Goal: Transaction & Acquisition: Obtain resource

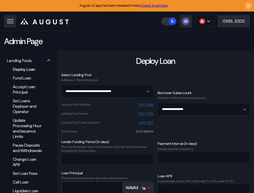
scroll to position [17, 0]
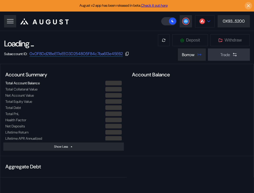
click at [205, 16] on button at bounding box center [204, 21] width 19 height 12
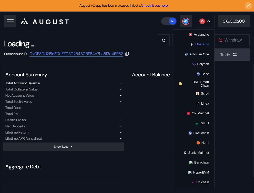
click at [202, 45] on button "Ethereum" at bounding box center [193, 44] width 41 height 10
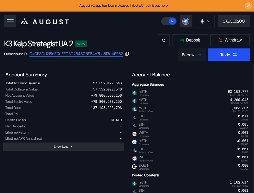
click at [191, 53] on div "Borrow" at bounding box center [188, 54] width 13 height 5
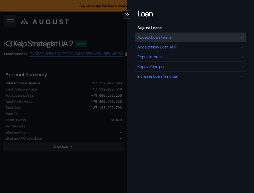
click at [164, 38] on div "Accept Loan Terms" at bounding box center [154, 37] width 34 height 5
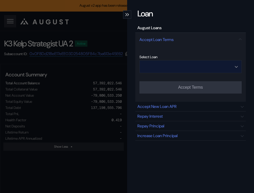
click at [182, 69] on input "Open menu" at bounding box center [187, 67] width 89 height 12
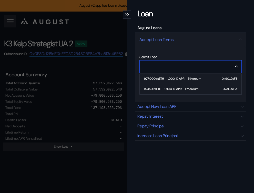
click at [181, 90] on div "14.450 rsETH - 0.010 % APR - Ethereum" at bounding box center [171, 89] width 54 height 4
type input "**********"
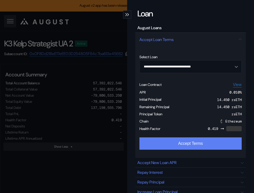
click at [183, 140] on button "Accept Terms" at bounding box center [190, 143] width 103 height 12
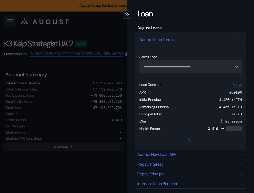
select select "*"
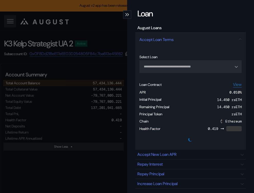
click at [123, 15] on div "modal" at bounding box center [127, 15] width 8 height 8
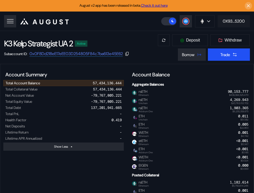
click at [224, 24] on button "0X93...5200" at bounding box center [234, 21] width 32 height 12
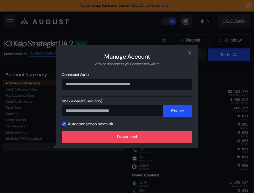
click at [159, 144] on div "**********" at bounding box center [127, 97] width 142 height 104
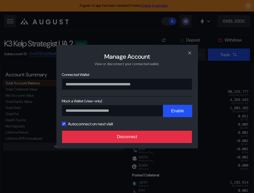
click at [134, 135] on button "Disconnect" at bounding box center [127, 137] width 130 height 12
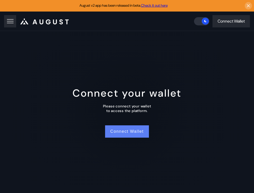
click at [137, 130] on button "Connect Wallet" at bounding box center [127, 131] width 44 height 12
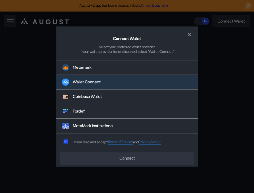
click at [113, 84] on button "Wallet Connect" at bounding box center [127, 82] width 142 height 15
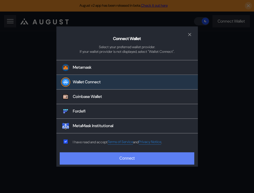
click at [119, 162] on button "Connect" at bounding box center [127, 158] width 134 height 12
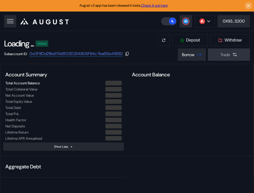
select select "*"
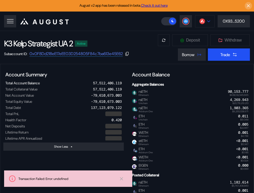
click at [207, 21] on icon at bounding box center [208, 21] width 3 height 2
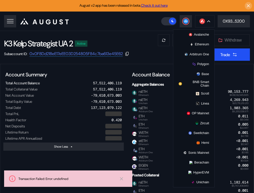
click at [179, 19] on div "Avalanche Ethereum Arbitrum One Polygon Base BNB Smart Chain Scroll Linea OP Ma…" at bounding box center [207, 21] width 93 height 12
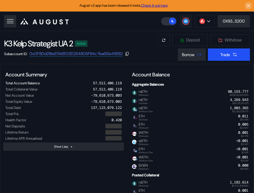
click at [183, 22] on icon at bounding box center [185, 21] width 5 height 5
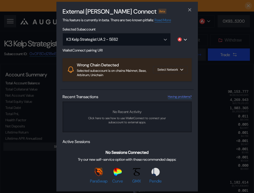
click at [183, 12] on div "External dApp Connect Beta" at bounding box center [127, 11] width 133 height 8
click at [187, 10] on button "close modal" at bounding box center [190, 10] width 8 height 8
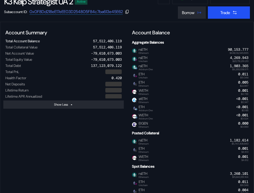
scroll to position [64, 0]
